Goal: Use online tool/utility: Utilize a website feature to perform a specific function

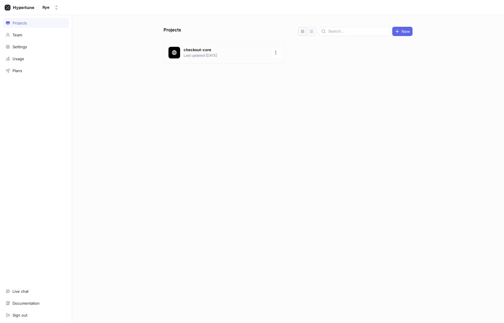
click at [178, 55] on div at bounding box center [174, 53] width 12 height 12
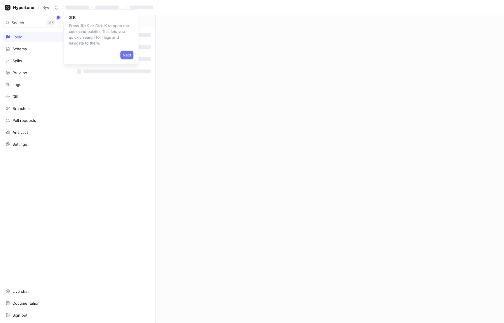
click at [128, 55] on span "Next" at bounding box center [127, 54] width 8 height 3
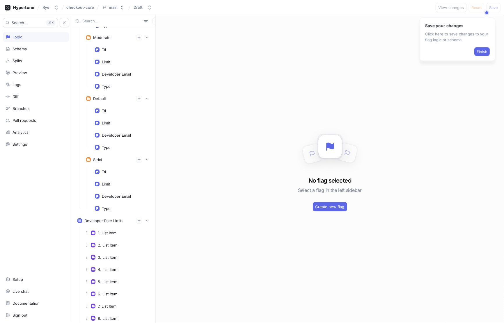
scroll to position [719, 0]
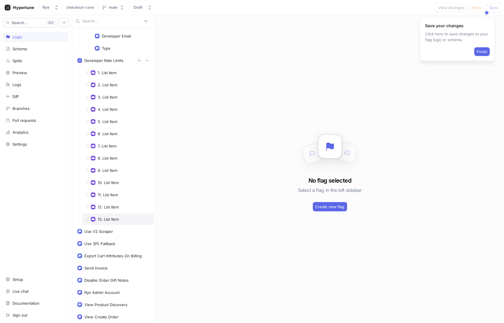
click at [110, 213] on div "13. List Item" at bounding box center [118, 219] width 72 height 12
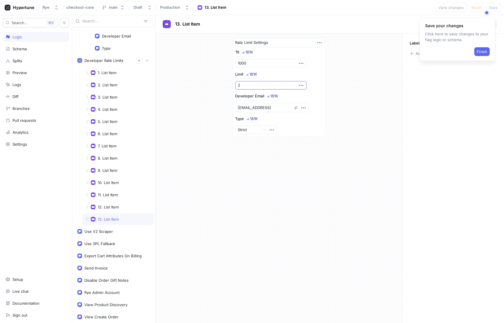
click at [250, 83] on input "2" at bounding box center [270, 85] width 71 height 9
type textarea "x"
type input "20"
type textarea "x"
type input "20"
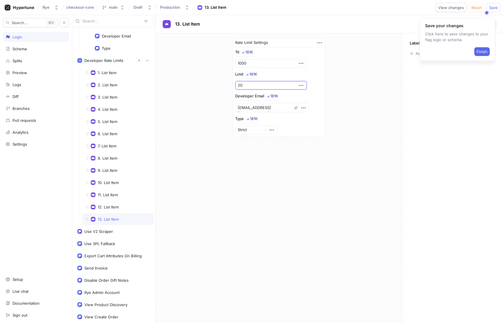
click at [375, 105] on div "Rate Limit Settings Ttl 181K 1000 Limit 181K 20 Developer Email 181K [EMAIL_ADD…" at bounding box center [279, 87] width 246 height 108
click at [484, 52] on span "Finish" at bounding box center [481, 51] width 11 height 3
click at [495, 10] on button "Save" at bounding box center [493, 7] width 14 height 9
type textarea "x"
